Goal: Navigation & Orientation: Find specific page/section

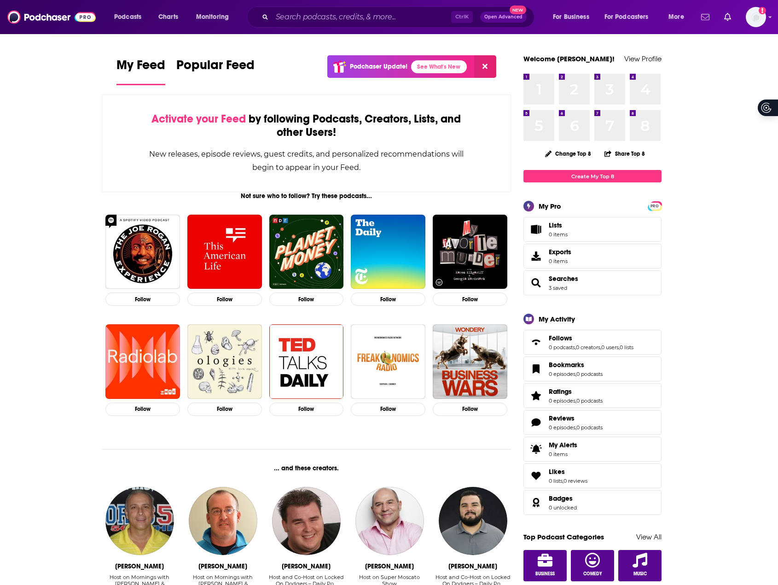
click at [698, 14] on link "Show notifications dropdown" at bounding box center [705, 17] width 16 height 16
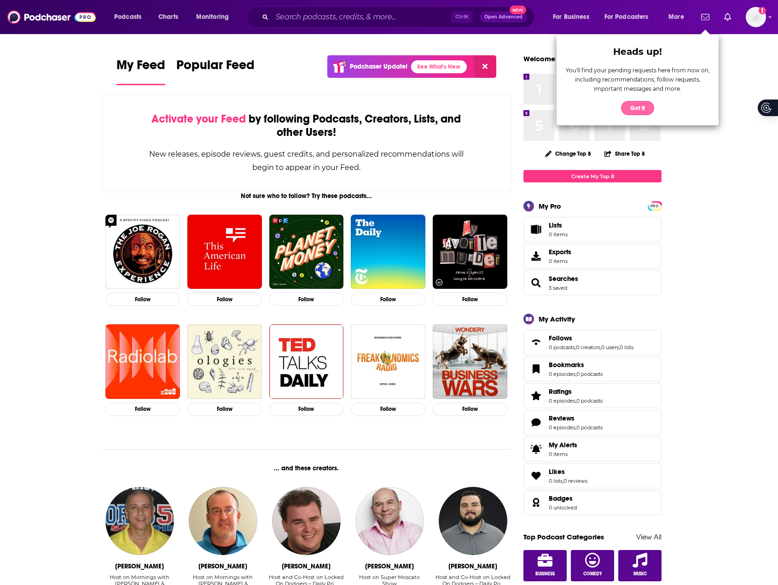
click at [637, 109] on button "Got it" at bounding box center [637, 108] width 33 height 14
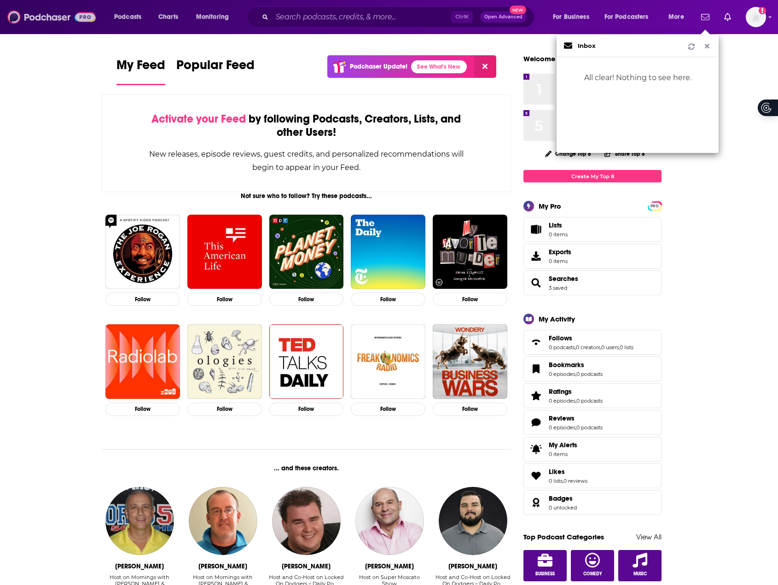
click at [41, 11] on img at bounding box center [51, 16] width 88 height 17
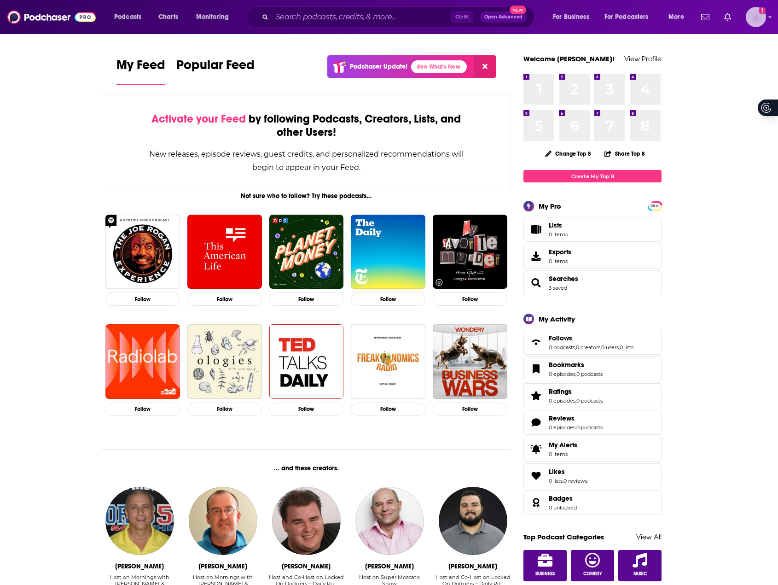
click at [748, 22] on img "Logged in as carolinejames" at bounding box center [756, 17] width 20 height 20
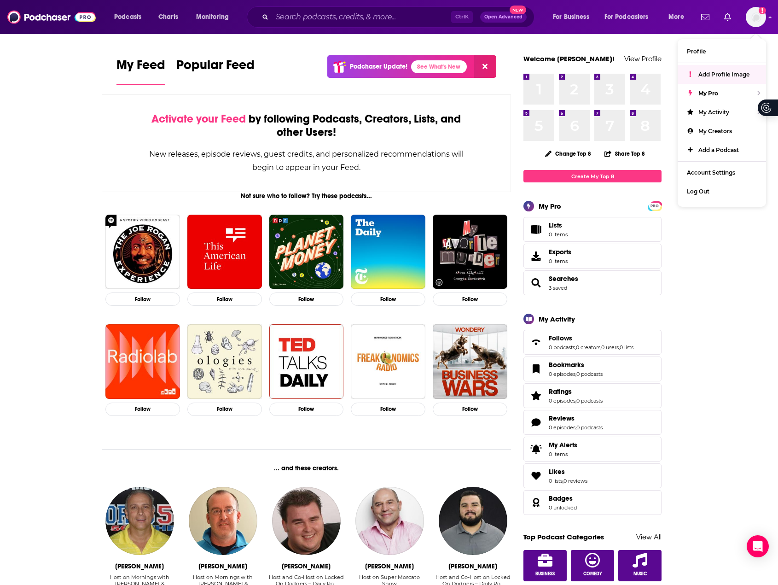
click at [511, 21] on button "Open Advanced New" at bounding box center [503, 17] width 46 height 11
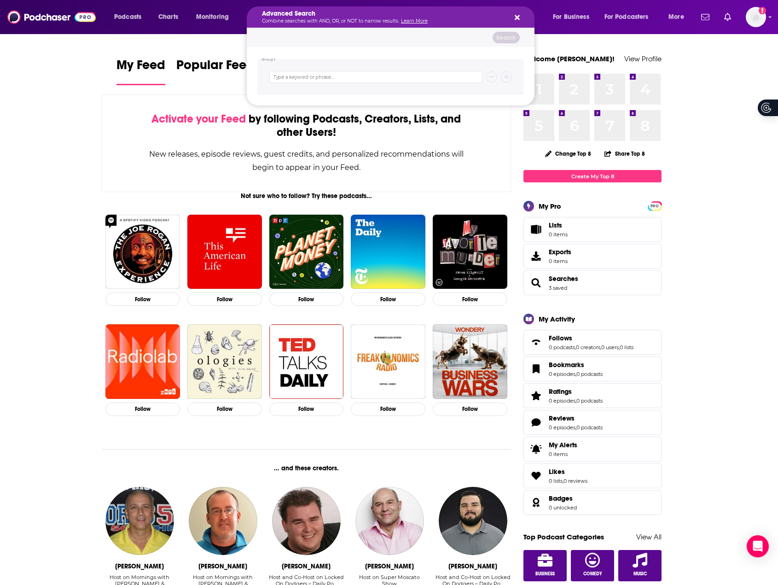
click at [521, 11] on div "Advanced Search Combine searches with AND, OR, or NOT to narrow results. Learn …" at bounding box center [391, 16] width 288 height 21
click at [518, 14] on icon "Search podcasts, credits, & more..." at bounding box center [517, 17] width 5 height 7
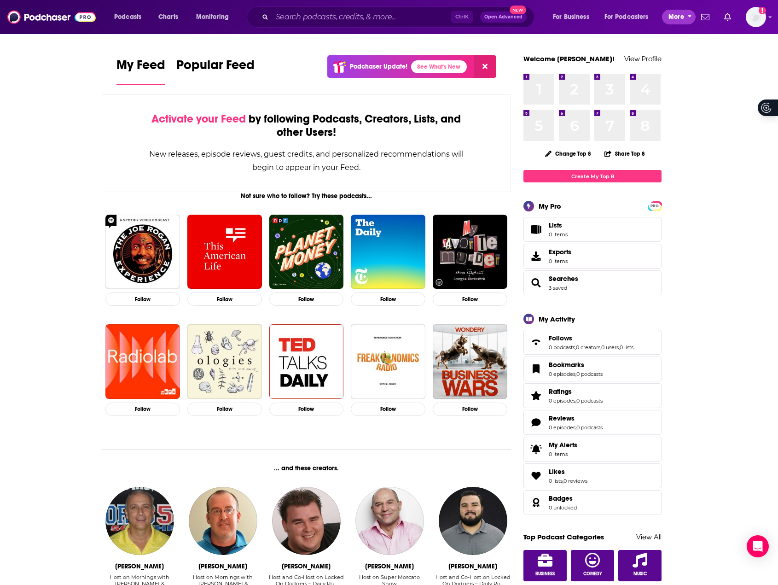
click at [669, 17] on span "More" at bounding box center [676, 17] width 16 height 13
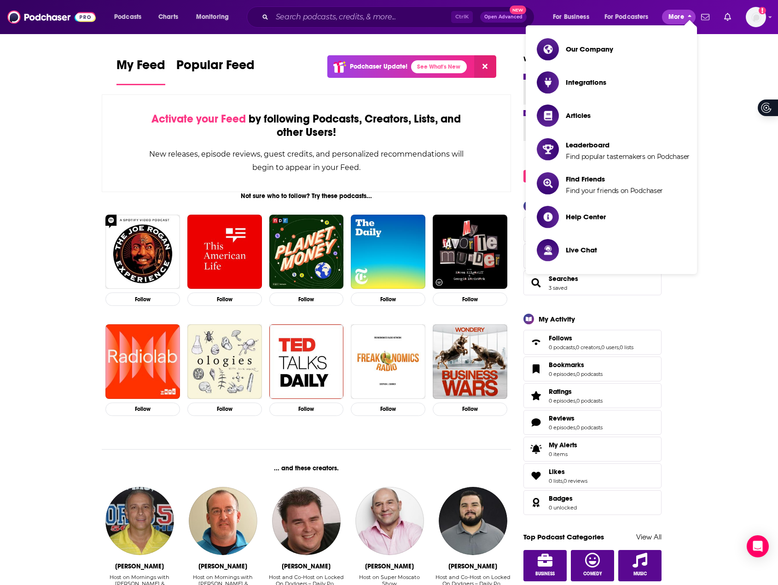
click at [669, 17] on span "More" at bounding box center [676, 17] width 16 height 13
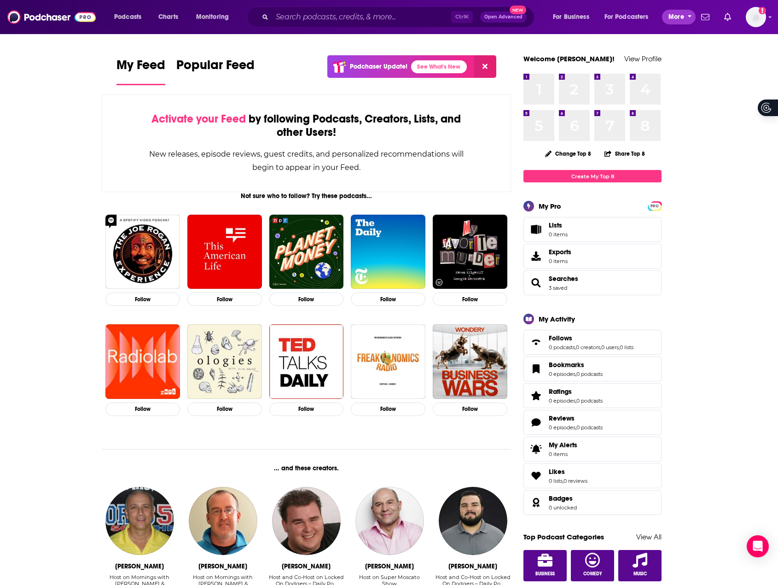
click at [669, 17] on span "More" at bounding box center [676, 17] width 16 height 13
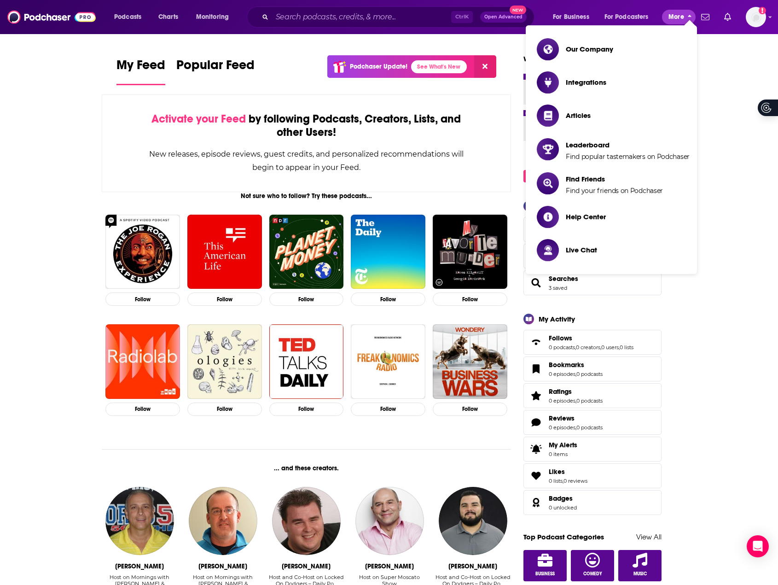
click at [669, 17] on span "More" at bounding box center [676, 17] width 16 height 13
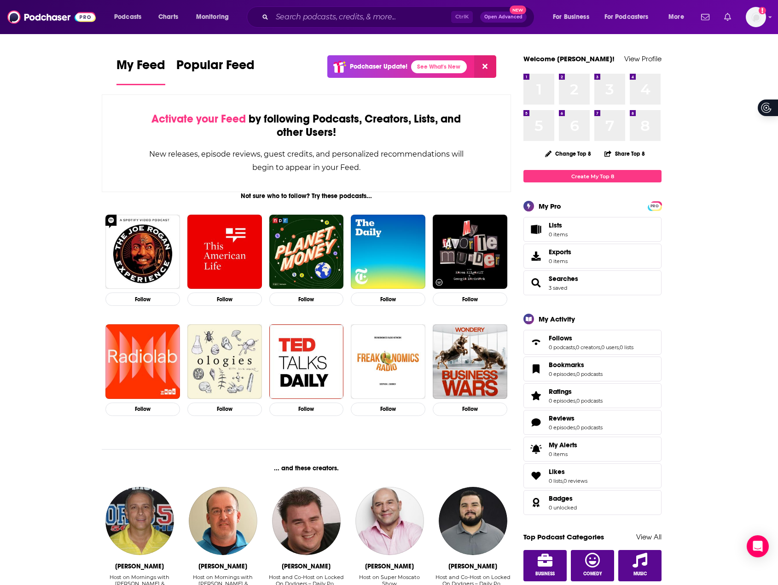
click at [729, 19] on icon "Show notifications dropdown" at bounding box center [727, 17] width 7 height 8
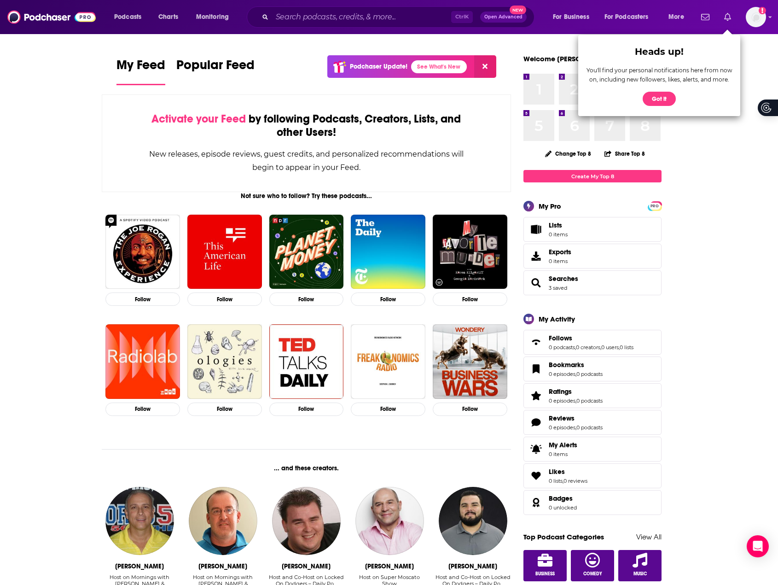
click at [729, 19] on icon "Show notifications dropdown" at bounding box center [727, 17] width 7 height 8
click at [708, 19] on icon "Show notifications dropdown" at bounding box center [705, 17] width 8 height 8
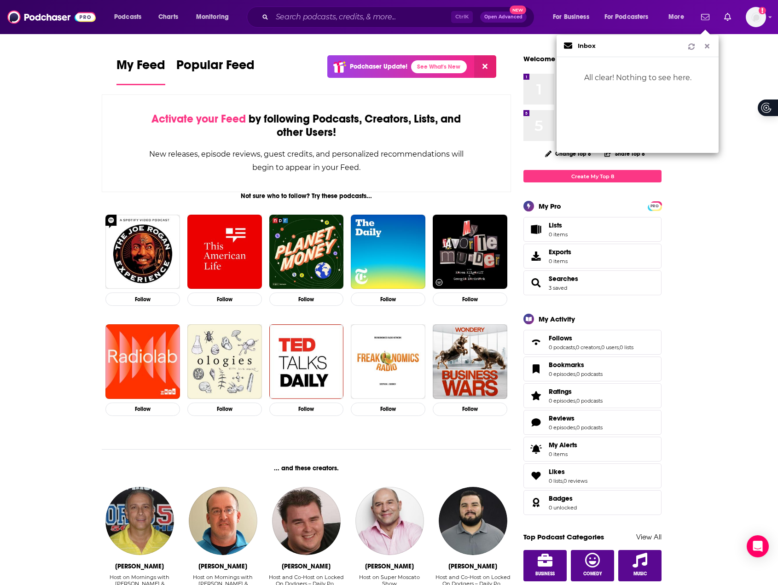
click at [705, 45] on icon "Show notifications dropdown" at bounding box center [707, 46] width 8 height 6
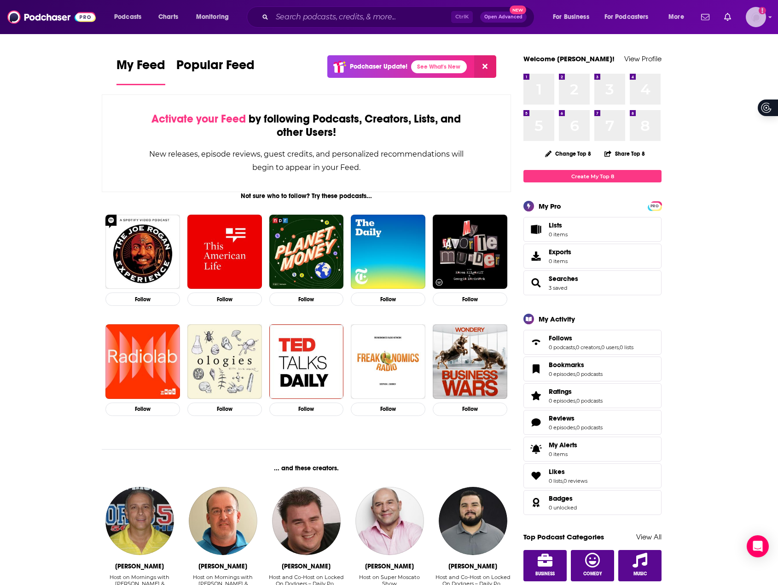
click at [751, 21] on img "Logged in as carolinejames" at bounding box center [756, 17] width 20 height 20
